Goal: Task Accomplishment & Management: Manage account settings

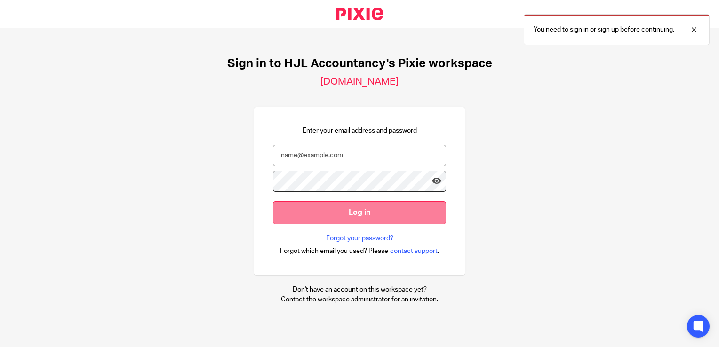
type input "[PERSON_NAME][EMAIL_ADDRESS][DOMAIN_NAME]"
click at [352, 208] on input "Log in" at bounding box center [359, 212] width 173 height 23
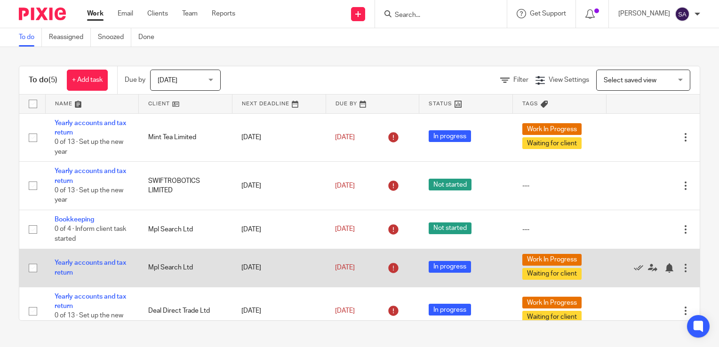
scroll to position [16, 0]
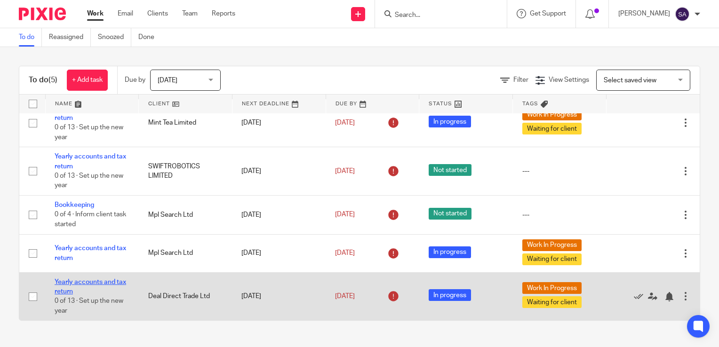
click at [106, 280] on link "Yearly accounts and tax return" at bounding box center [91, 287] width 72 height 16
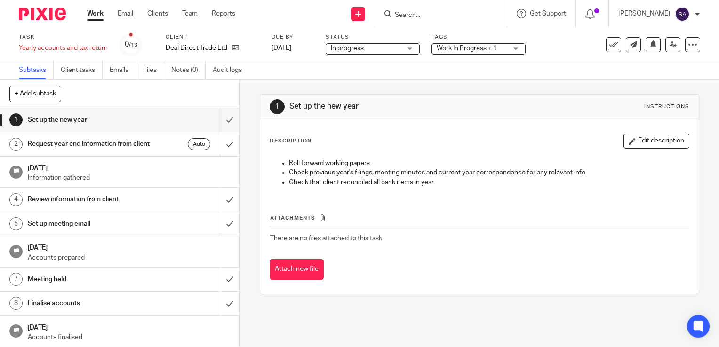
click at [483, 48] on span "Work In Progress + 1" at bounding box center [467, 48] width 60 height 7
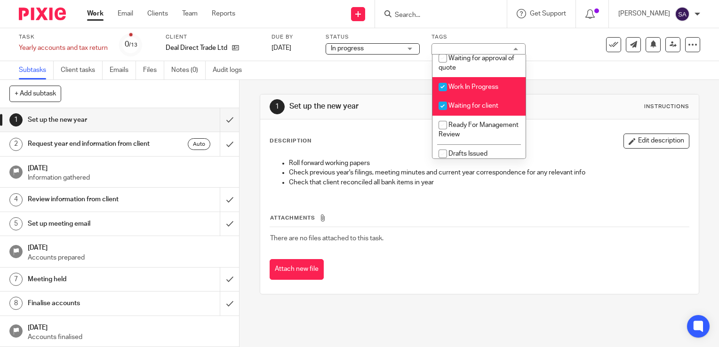
scroll to position [41, 0]
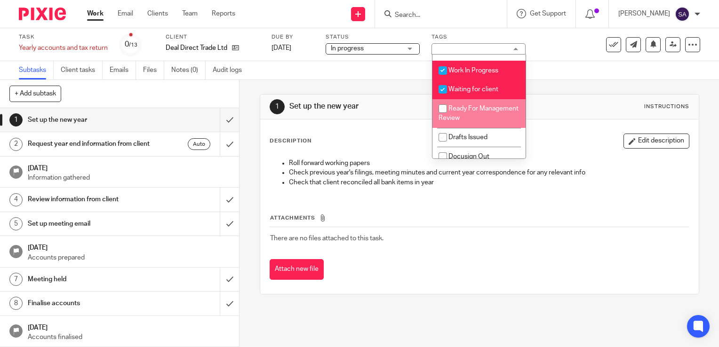
click at [442, 108] on input "checkbox" at bounding box center [443, 109] width 18 height 18
checkbox input "true"
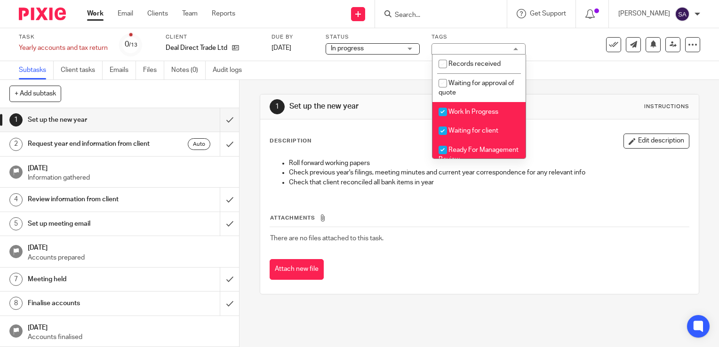
click at [444, 111] on input "checkbox" at bounding box center [443, 112] width 18 height 18
checkbox input "false"
click at [444, 131] on input "checkbox" at bounding box center [443, 131] width 18 height 18
checkbox input "false"
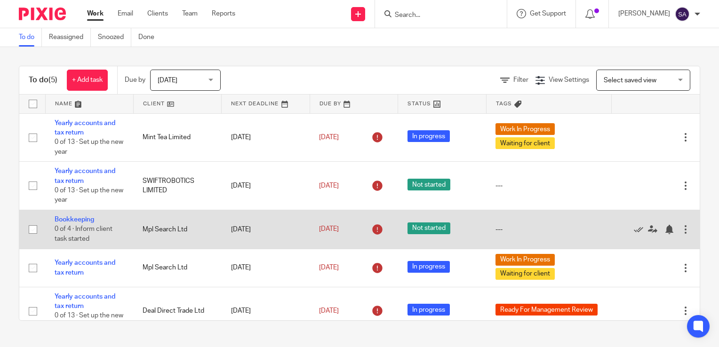
scroll to position [16, 0]
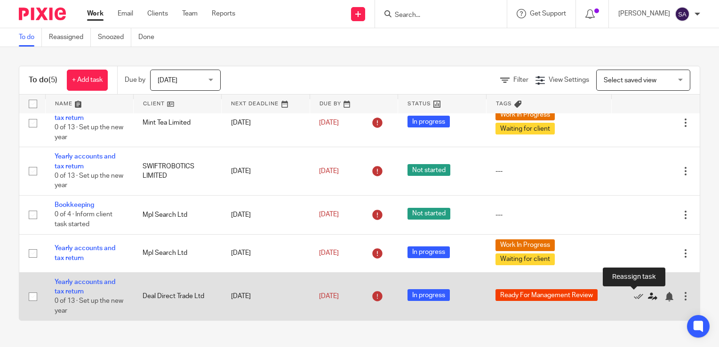
click at [648, 295] on icon at bounding box center [652, 296] width 9 height 9
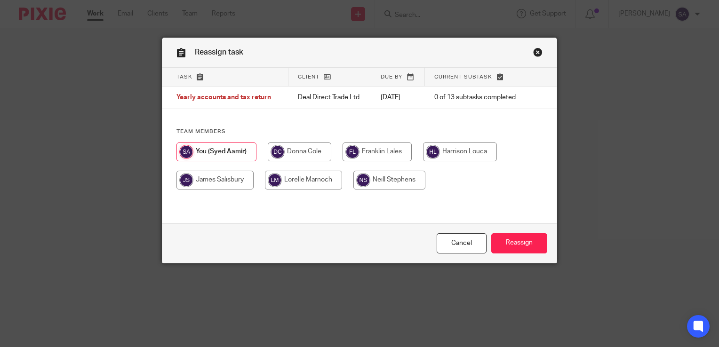
click at [296, 153] on input "radio" at bounding box center [300, 152] width 64 height 19
radio input "true"
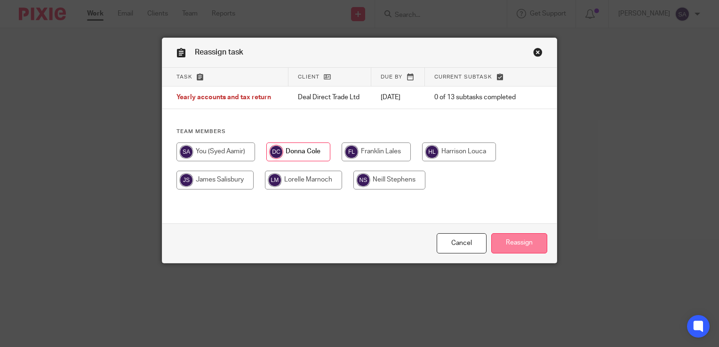
click at [518, 248] on input "Reassign" at bounding box center [519, 243] width 56 height 20
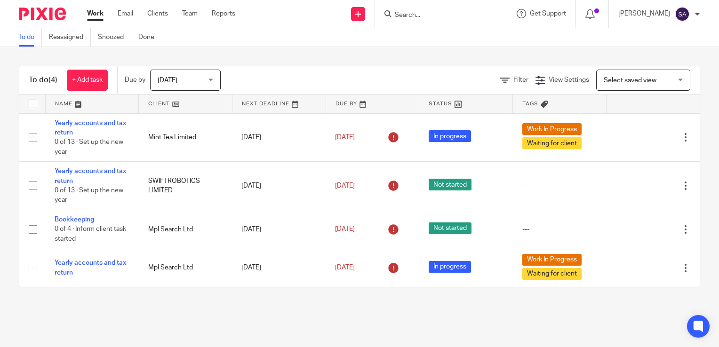
click at [695, 15] on div at bounding box center [698, 14] width 6 height 6
click at [663, 62] on span "Logout" at bounding box center [656, 65] width 21 height 7
